Goal: Information Seeking & Learning: Learn about a topic

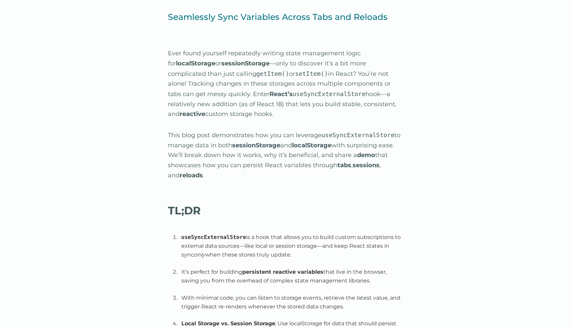
scroll to position [396, 0]
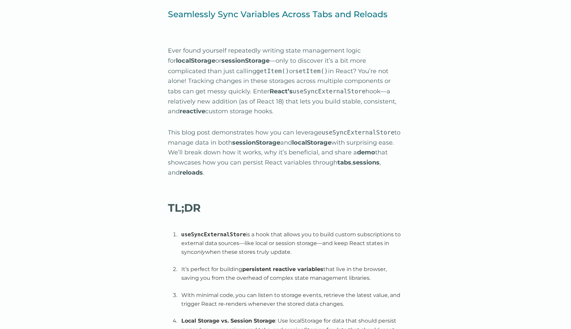
click at [223, 53] on p "Ever found yourself repeatedly writing state management logic for localStorage …" at bounding box center [286, 81] width 236 height 71
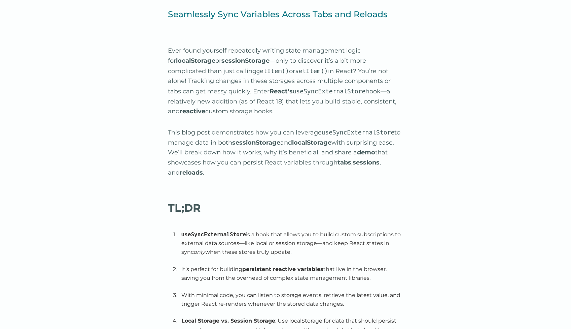
click at [240, 50] on p "Ever found yourself repeatedly writing state management logic for localStorage …" at bounding box center [286, 81] width 236 height 71
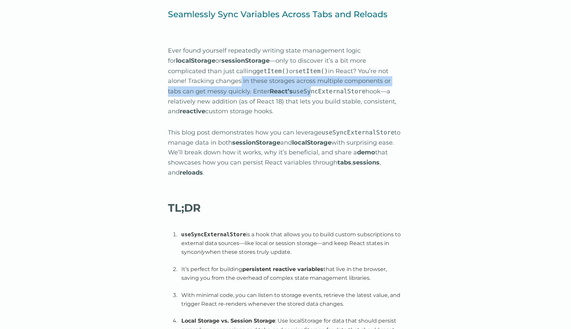
drag, startPoint x: 219, startPoint y: 81, endPoint x: 286, endPoint y: 87, distance: 66.9
click at [286, 87] on p "Ever found yourself repeatedly writing state management logic for localStorage …" at bounding box center [286, 81] width 236 height 71
click at [272, 83] on p "Ever found yourself repeatedly writing state management logic for localStorage …" at bounding box center [286, 81] width 236 height 71
drag, startPoint x: 218, startPoint y: 82, endPoint x: 265, endPoint y: 90, distance: 47.2
click at [265, 90] on p "Ever found yourself repeatedly writing state management logic for localStorage …" at bounding box center [286, 81] width 236 height 71
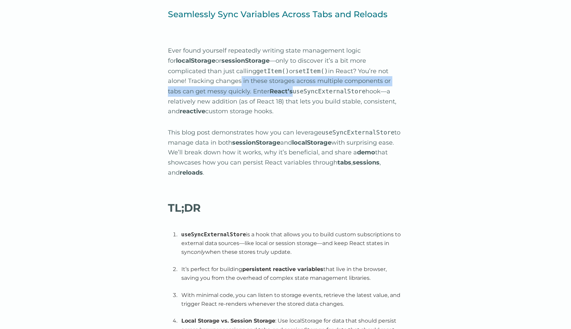
click at [293, 91] on code "useSyncExternalStore" at bounding box center [329, 91] width 73 height 7
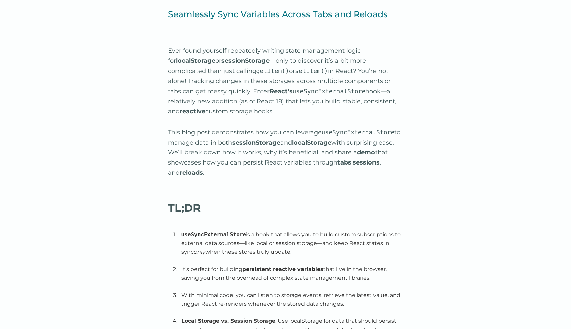
click at [293, 90] on code "useSyncExternalStore" at bounding box center [329, 91] width 73 height 7
click at [210, 131] on p "This blog post demonstrates how you can leverage useSyncExternalStore to manage…" at bounding box center [286, 152] width 236 height 50
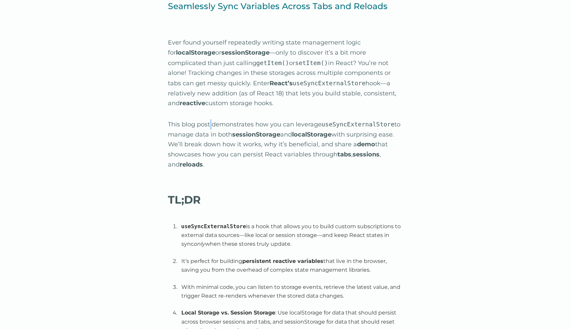
scroll to position [406, 0]
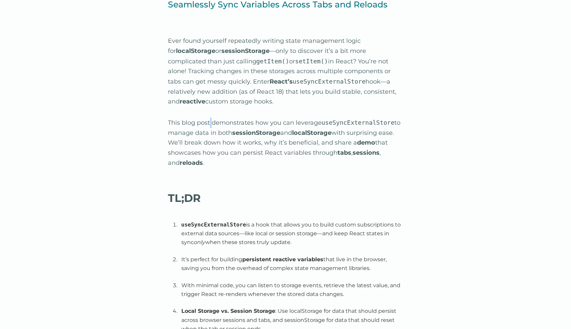
click at [216, 140] on p "This blog post demonstrates how you can leverage useSyncExternalStore to manage…" at bounding box center [286, 143] width 236 height 50
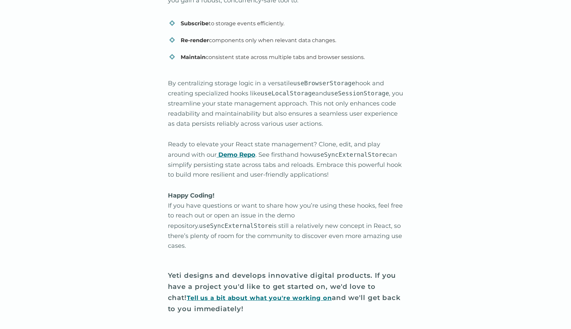
scroll to position [2696, 0]
click at [219, 151] on strong "Demo Repo" at bounding box center [237, 154] width 37 height 7
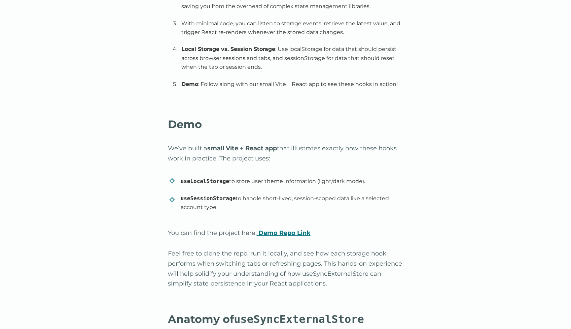
scroll to position [669, 0]
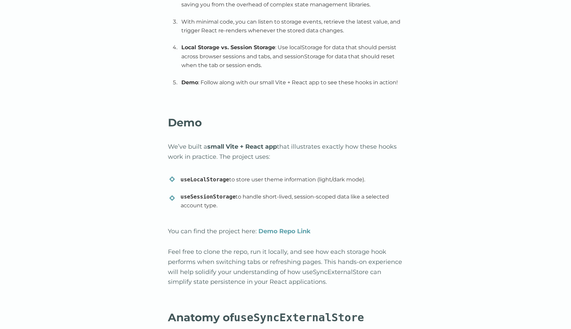
click at [283, 227] on strong "Demo Repo Link" at bounding box center [285, 230] width 52 height 7
